Goal: Information Seeking & Learning: Learn about a topic

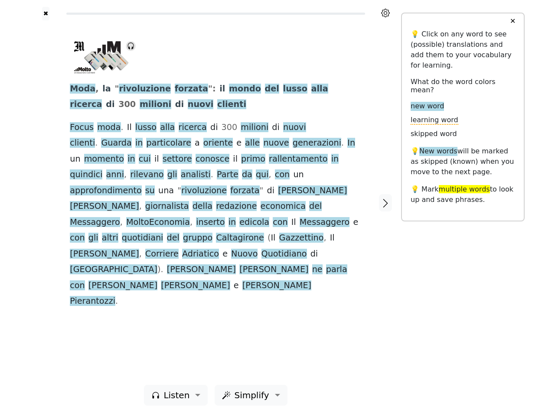
click at [300, 217] on span "Messaggero" at bounding box center [325, 222] width 50 height 11
click at [385, 13] on icon at bounding box center [385, 13] width 9 height 9
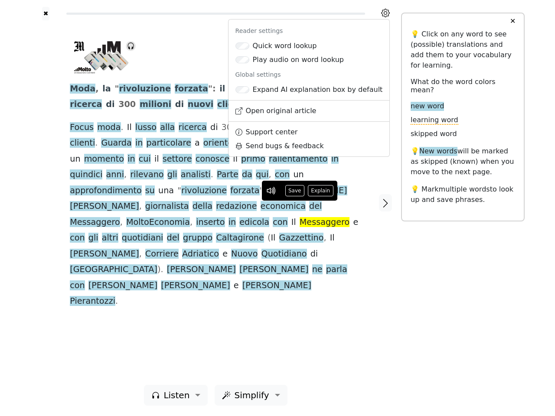
click at [46, 202] on div at bounding box center [45, 202] width 31 height 365
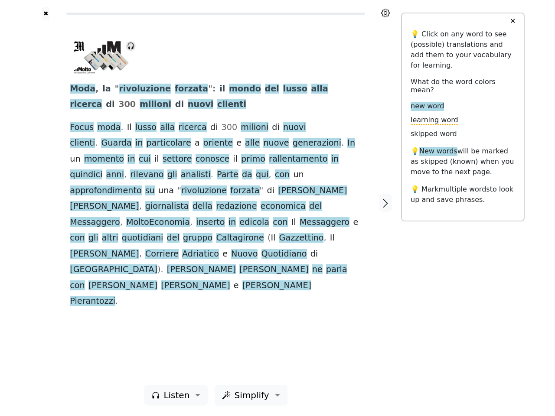
click at [228, 217] on span "in" at bounding box center [232, 222] width 8 height 11
click at [81, 89] on span "Moda" at bounding box center [83, 89] width 26 height 11
click at [102, 89] on span "la" at bounding box center [106, 89] width 9 height 11
click at [134, 89] on span "rivoluzione" at bounding box center [145, 89] width 52 height 11
click at [175, 89] on span "forzata" at bounding box center [191, 89] width 33 height 11
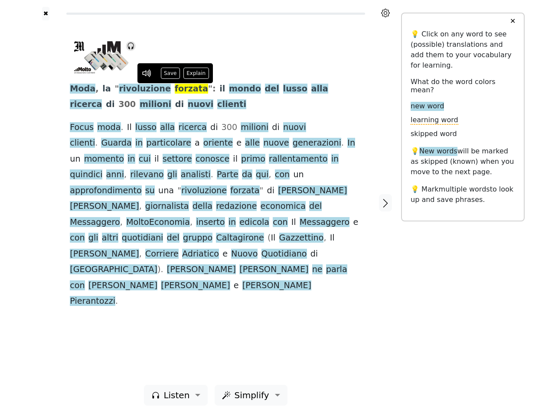
click at [219, 89] on span "il" at bounding box center [222, 89] width 6 height 11
click at [229, 89] on span "mondo" at bounding box center [245, 89] width 32 height 11
